Goal: Task Accomplishment & Management: Manage account settings

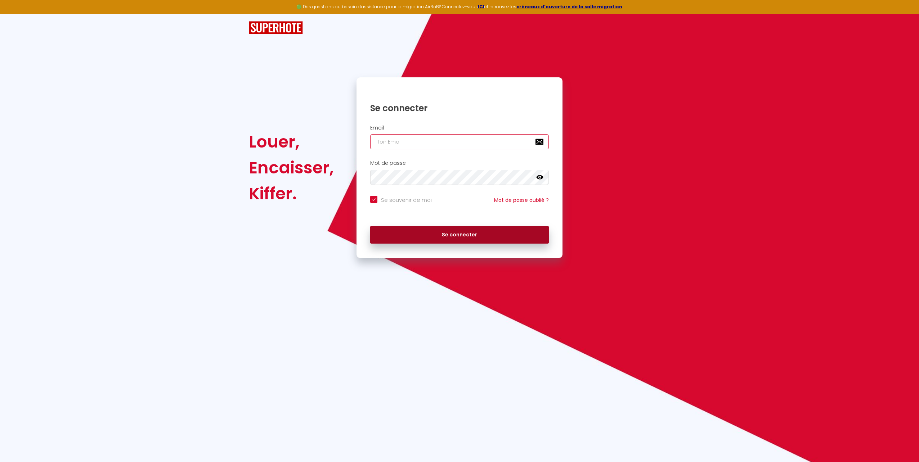
type input "[EMAIL_ADDRESS][DOMAIN_NAME]"
click at [507, 234] on button "Se connecter" at bounding box center [459, 235] width 179 height 18
checkbox input "true"
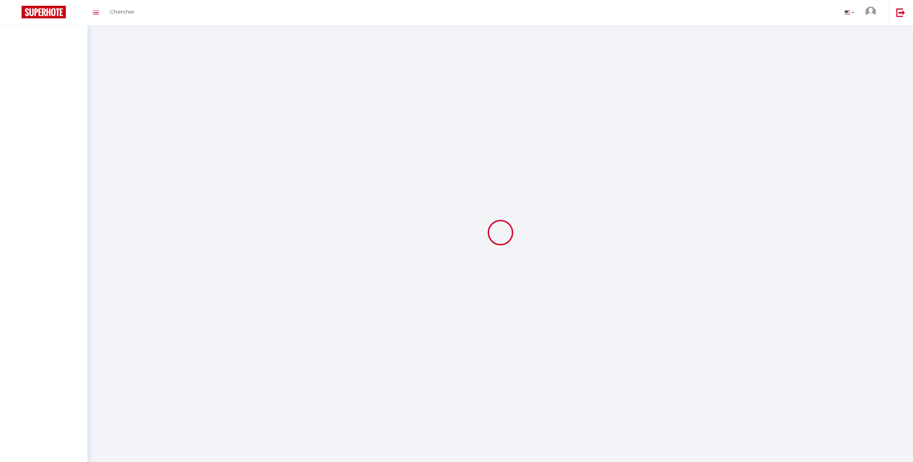
select select
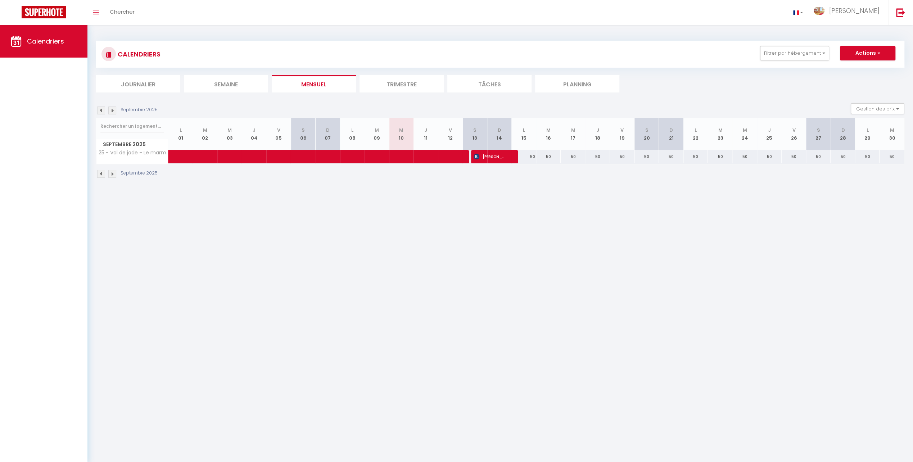
select select
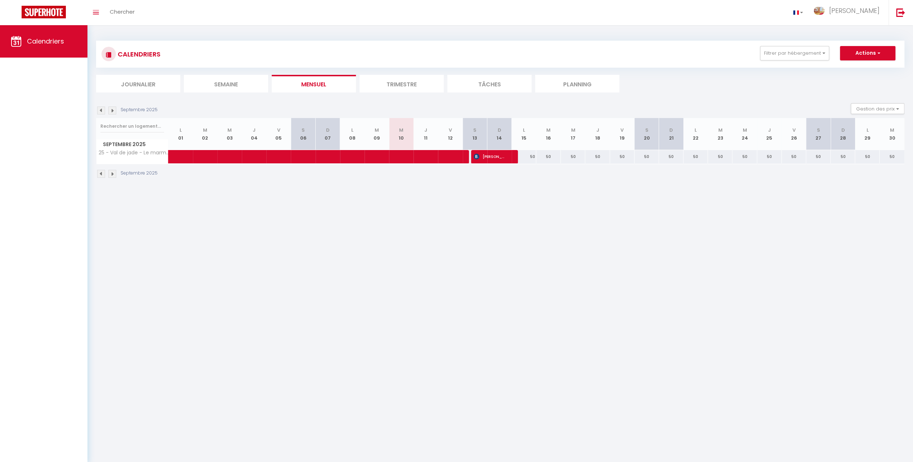
select select
click at [505, 158] on span "[PERSON_NAME] et [PERSON_NAME]" at bounding box center [490, 157] width 33 height 14
select select "OK"
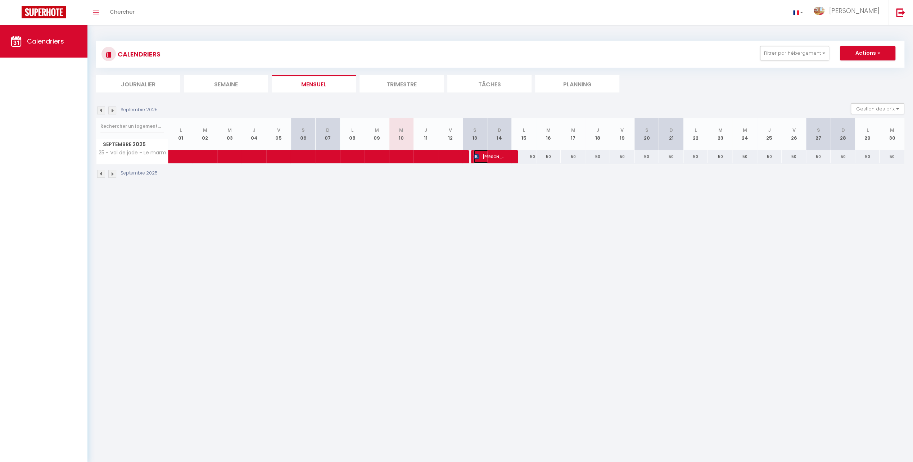
select select "0"
select select "1"
select select
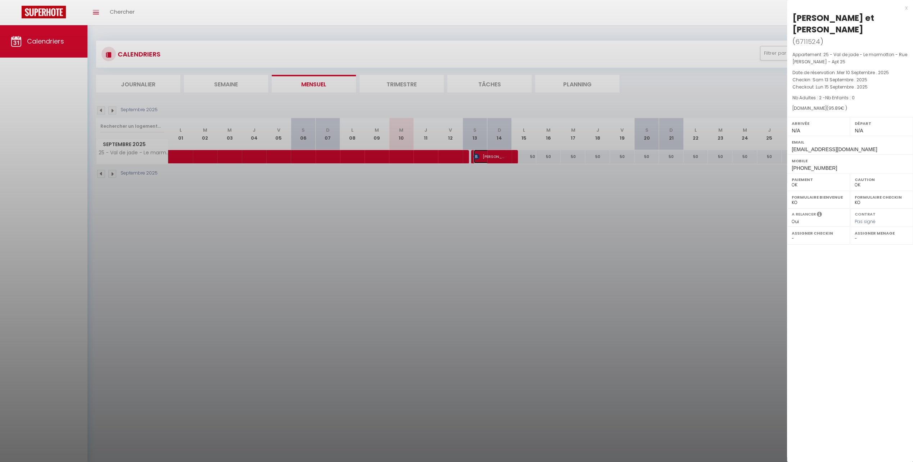
select select "27221"
click at [243, 79] on div at bounding box center [456, 231] width 913 height 462
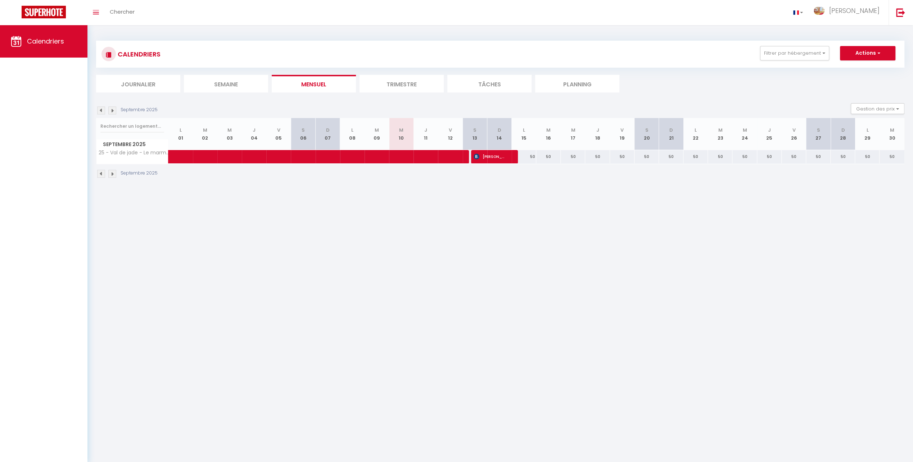
click at [243, 80] on li "Semaine" at bounding box center [226, 84] width 84 height 18
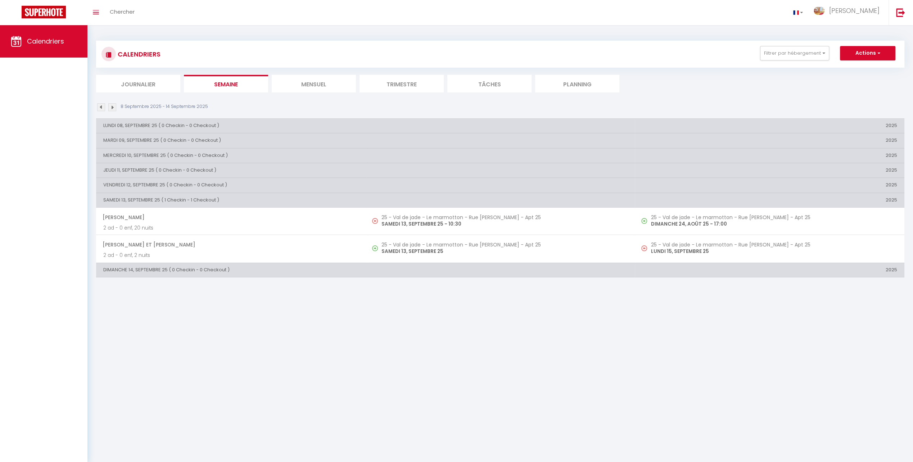
click at [400, 83] on li "Trimestre" at bounding box center [402, 84] width 84 height 18
